Goal: Transaction & Acquisition: Subscribe to service/newsletter

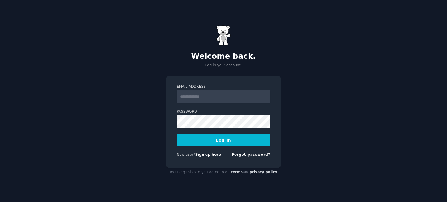
type input "**********"
click at [217, 141] on button "Log In" at bounding box center [224, 140] width 94 height 12
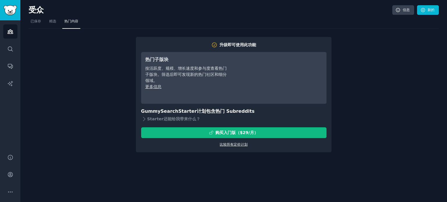
click at [236, 144] on font "比较所有定价计划" at bounding box center [234, 145] width 28 height 4
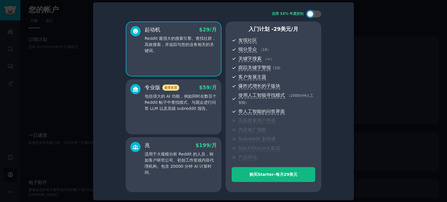
scroll to position [3, 0]
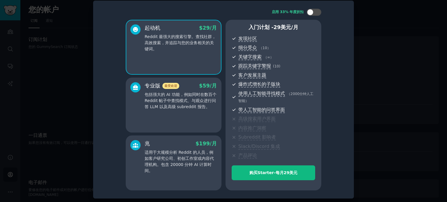
click at [196, 120] on div "专业版 最受欢迎 $ 59 /月 包括强大的 AI 功能，例如同时在数百个 Reddit 帖子中查找模式、与观众进行问答 LLM 以及高级 subreddit…" at bounding box center [174, 105] width 96 height 55
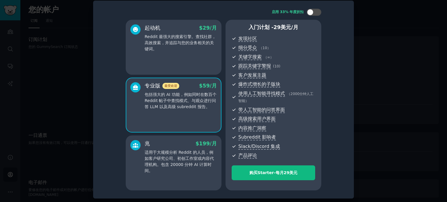
click at [195, 155] on p "适用于大规模分析 Reddit 的人员，例如客户研究公司、初创工作室或内容代理机构。包含 20000 分钟 AI 计算时间。" at bounding box center [181, 162] width 72 height 24
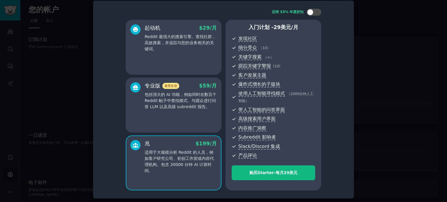
click at [202, 105] on font "包括强大的 AI 功能，例如同时在数百个 Reddit 帖子中查找模式、与观众进行问答 LLM 以及高级 subreddit 报告。" at bounding box center [181, 100] width 72 height 17
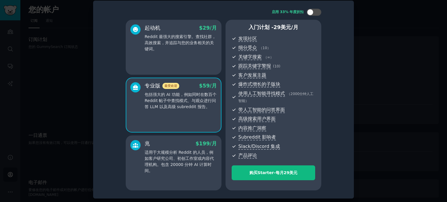
click at [203, 162] on font "适用于大规模分析 Reddit 的人员，例如客户研究公司、初创工作室或内容代理机构。包含 20000 分钟 AI 计算时间。" at bounding box center [179, 161] width 69 height 23
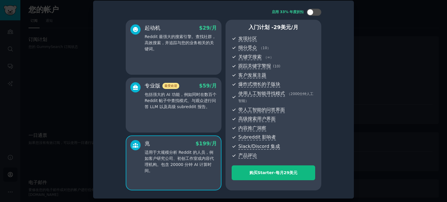
click at [196, 118] on div "专业版 最受欢迎 $ 59 /月 包括强大的 AI 功能，例如同时在数百个 Reddit 帖子中查找模式、与观众进行问答 LLM 以及高级 subreddit…" at bounding box center [174, 105] width 96 height 55
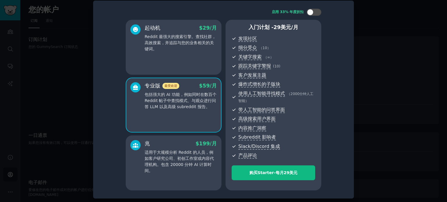
click at [196, 160] on font "适用于大规模分析 Reddit 的人员，例如客户研究公司、初创工作室或内容代理机构。包含 20000 分钟 AI 计算时间。" at bounding box center [179, 161] width 69 height 23
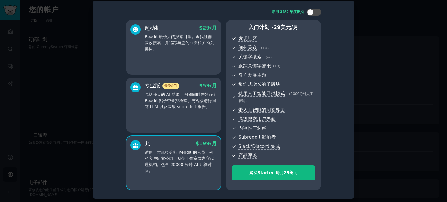
click at [196, 122] on div "专业版 最受欢迎 $ 59 /月 包括强大的 AI 功能，例如同时在数百个 Reddit 帖子中查找模式、与观众进行问答 LLM 以及高级 subreddit…" at bounding box center [174, 105] width 96 height 55
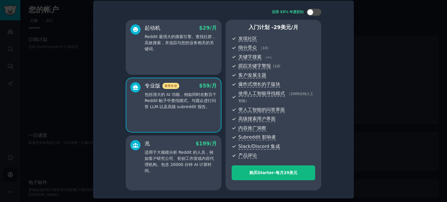
click at [194, 48] on p "Reddit 最强大的搜索引擎。查找社群，高效搜索，并追踪与您的业务相关的关键词。" at bounding box center [181, 43] width 72 height 18
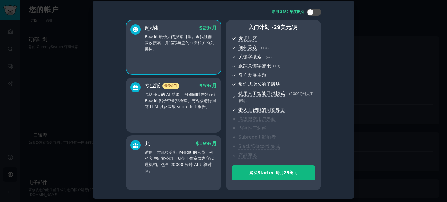
click at [197, 116] on div "专业版 最受欢迎 $ 59 /月 包括强大的 AI 功能，例如同时在数百个 Reddit 帖子中查找模式、与观众进行问答 LLM 以及高级 subreddit…" at bounding box center [174, 105] width 96 height 55
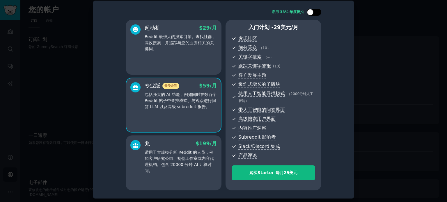
click at [310, 11] on div at bounding box center [310, 12] width 6 height 6
click at [312, 11] on div at bounding box center [311, 12] width 4 height 3
click at [312, 13] on div at bounding box center [310, 12] width 6 height 6
click at [312, 13] on div at bounding box center [314, 12] width 15 height 7
click at [207, 60] on div "起动机 $ 29 /月 Reddit 最强大的搜索引擎。查找社群，高效搜索，并追踪与您的业务相关的关键词。" at bounding box center [174, 47] width 96 height 55
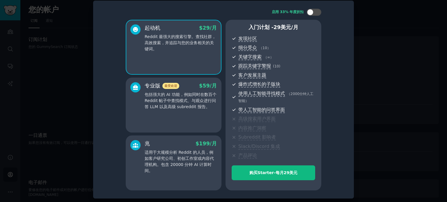
click at [208, 104] on font "包括强大的 AI 功能，例如同时在数百个 Reddit 帖子中查找模式、与观众进行问答 LLM 以及高级 subreddit 报告。" at bounding box center [181, 100] width 72 height 17
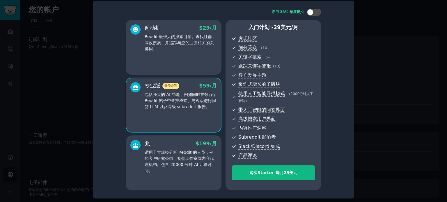
scroll to position [0, 0]
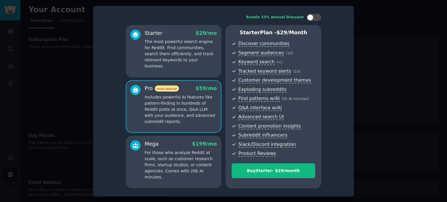
click at [179, 65] on div "Starter $ 29 /mo The most powerful search engine for Reddit. Find communities, …" at bounding box center [174, 51] width 96 height 52
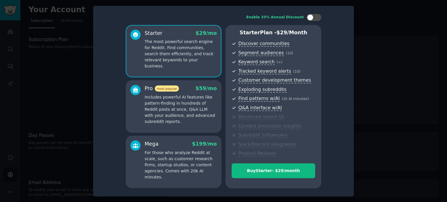
click at [185, 108] on p "Includes powerful AI features like pattern-finding in hundreds of Reddit posts …" at bounding box center [181, 109] width 72 height 31
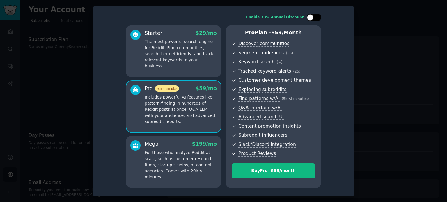
click at [311, 17] on div at bounding box center [310, 17] width 6 height 6
checkbox input "true"
